Goal: Task Accomplishment & Management: Use online tool/utility

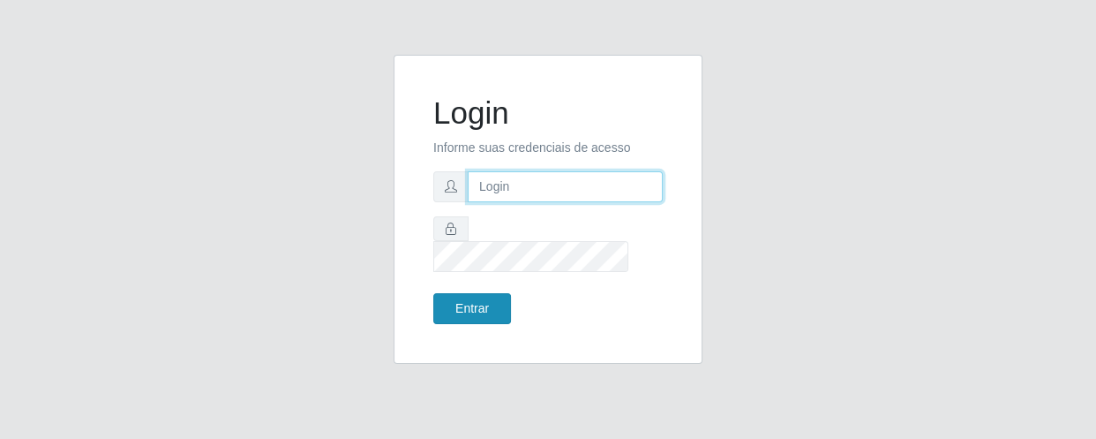
type input "[EMAIL_ADDRESS][DOMAIN_NAME]"
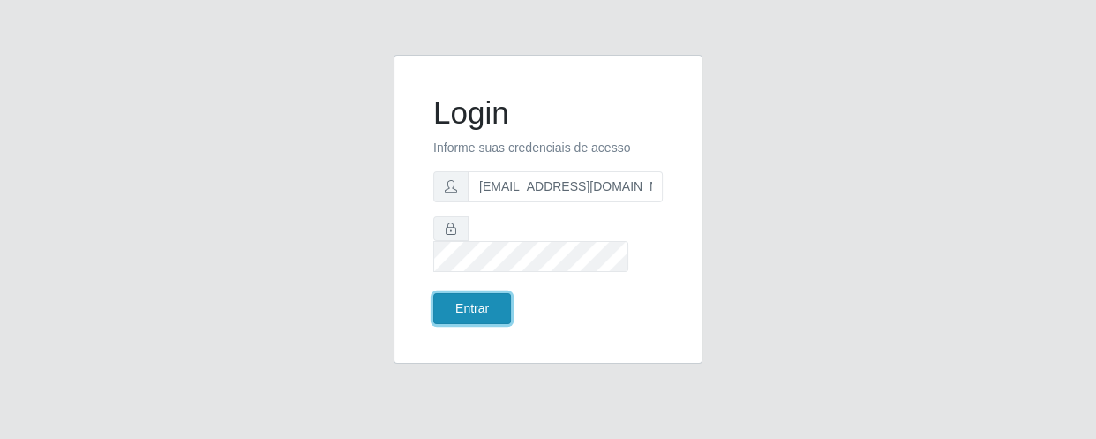
click at [468, 294] on button "Entrar" at bounding box center [472, 308] width 78 height 31
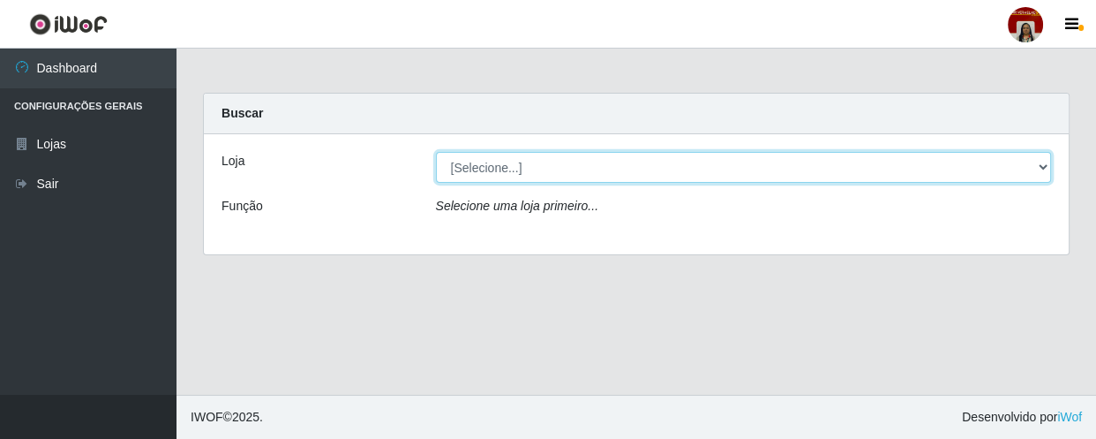
click at [546, 159] on select "[Selecione...] Mar Vermelho - Loja 04" at bounding box center [744, 167] width 616 height 31
select select "251"
click at [436, 152] on select "[Selecione...] Mar Vermelho - Loja 04" at bounding box center [744, 167] width 616 height 31
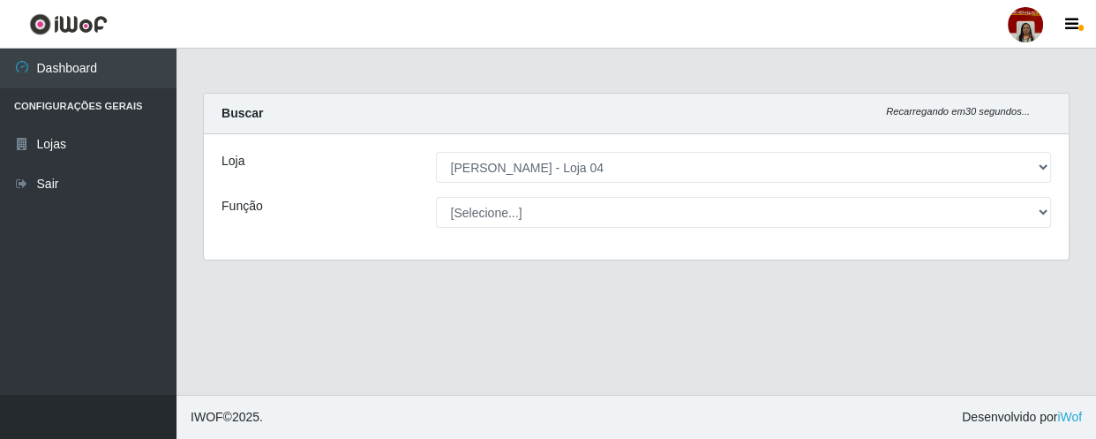
click at [541, 205] on select "[Selecione...] ASG ASG + ASG ++ Auxiliar de Depósito Auxiliar de Depósito + Aux…" at bounding box center [744, 212] width 616 height 31
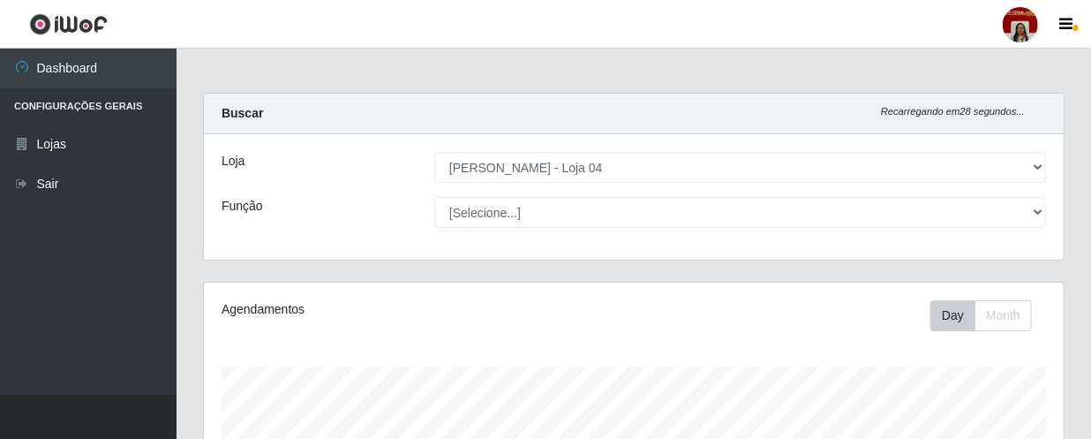
scroll to position [366, 860]
select select "112"
click at [434, 197] on select "[Selecione...] ASG ASG + ASG ++ Auxiliar de Depósito Auxiliar de Depósito + Aux…" at bounding box center [740, 212] width 612 height 31
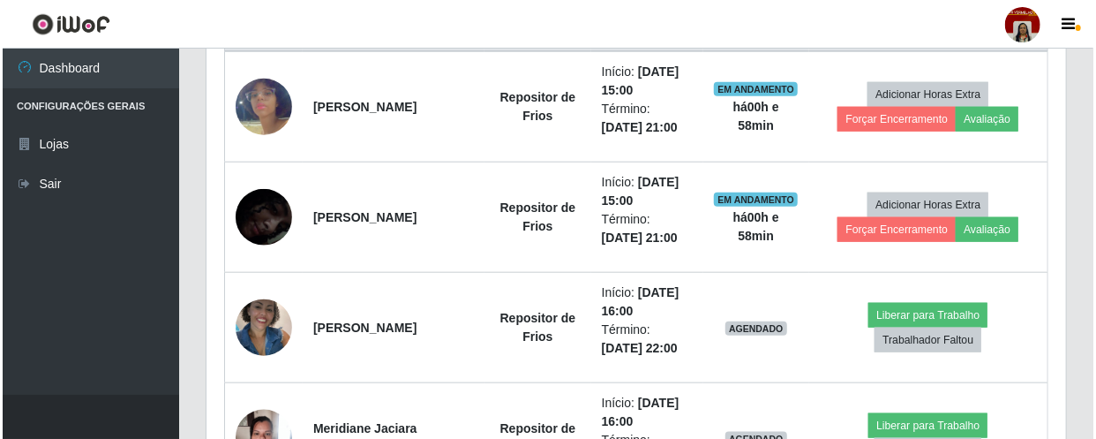
scroll to position [802, 0]
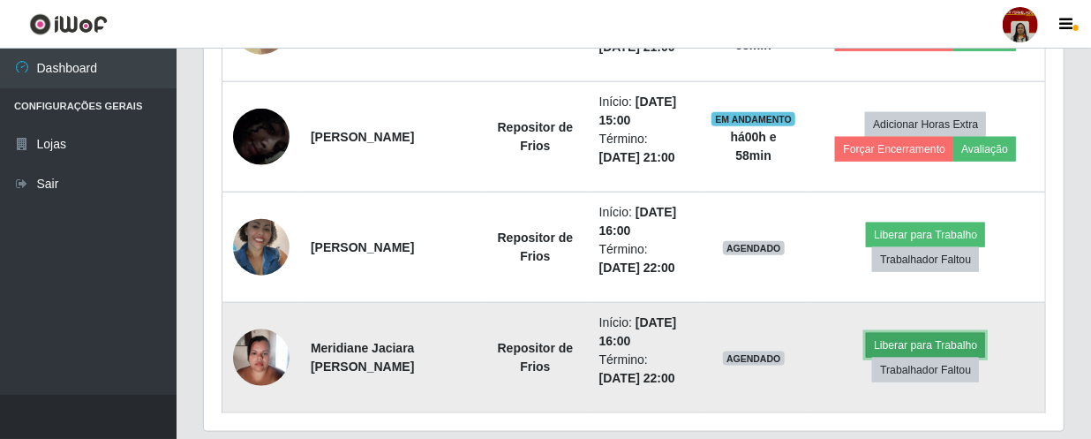
click at [921, 350] on button "Liberar para Trabalho" at bounding box center [925, 345] width 119 height 25
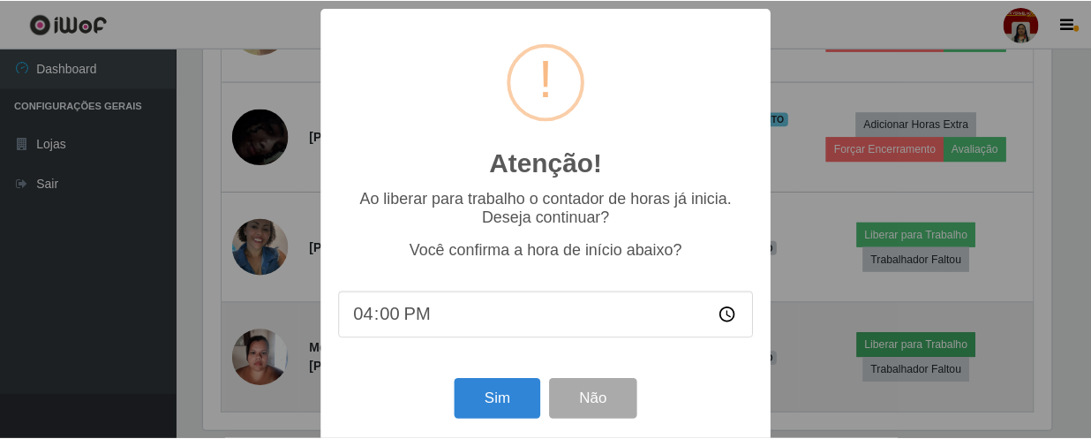
scroll to position [366, 852]
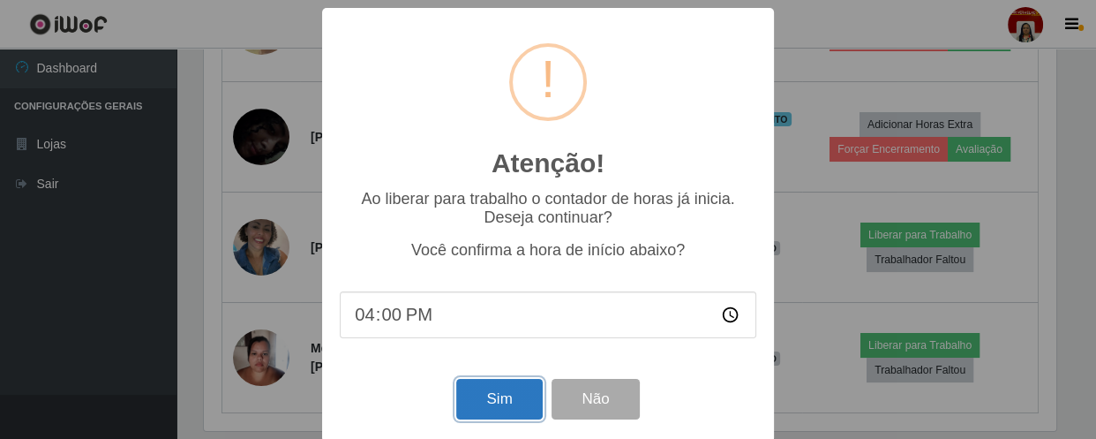
click at [478, 403] on button "Sim" at bounding box center [499, 399] width 86 height 41
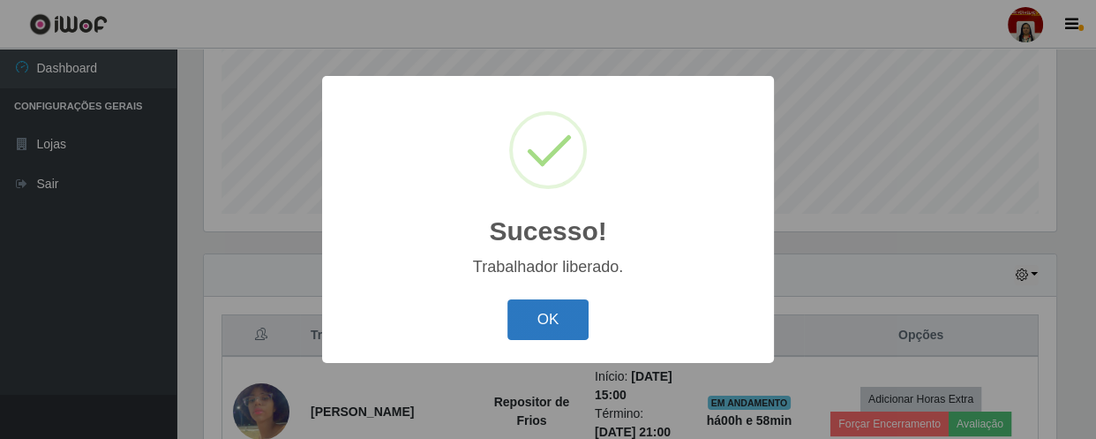
click at [535, 320] on button "OK" at bounding box center [549, 319] width 82 height 41
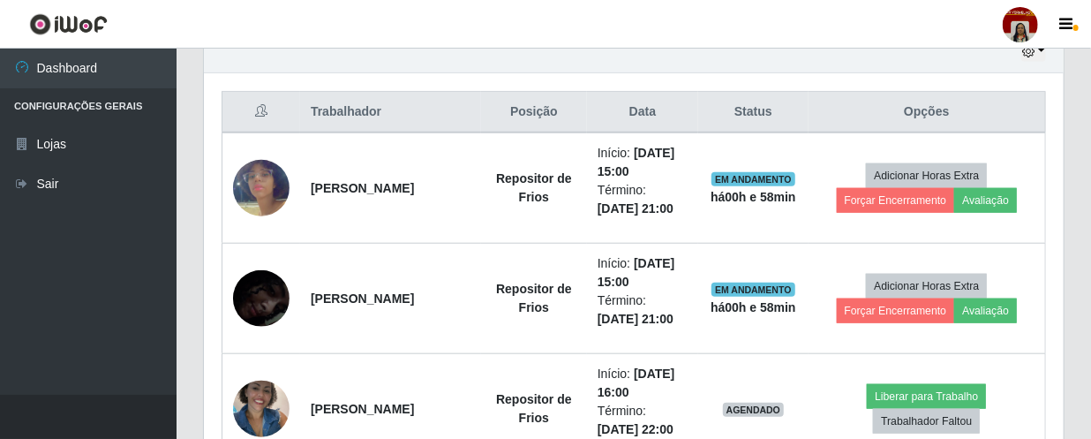
scroll to position [658, 0]
